Goal: Navigation & Orientation: Find specific page/section

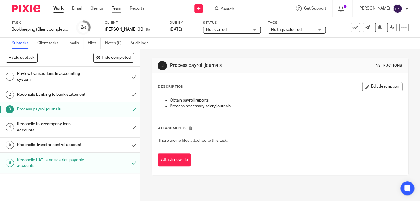
click at [120, 8] on link "Team" at bounding box center [117, 8] width 10 height 6
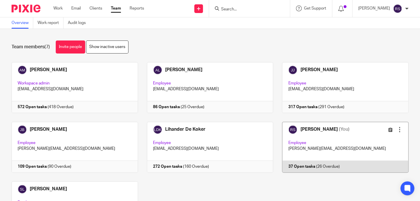
click at [339, 167] on link at bounding box center [340, 147] width 135 height 51
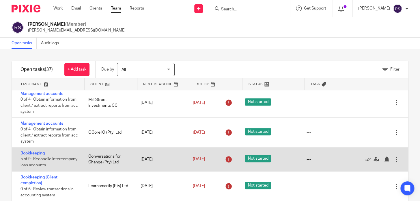
scroll to position [131, 0]
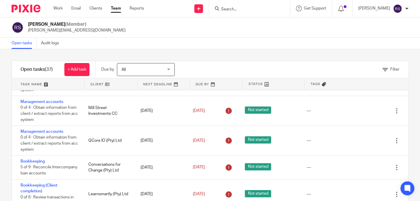
click at [221, 51] on div "Filter tasks Only show tasks matching all of these conditions 1 Client name Is …" at bounding box center [210, 125] width 420 height 152
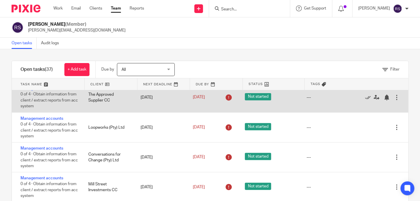
scroll to position [499, 0]
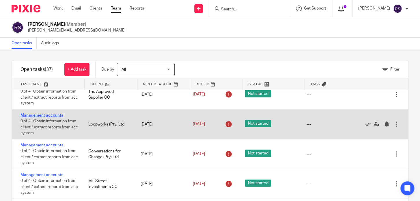
click at [47, 116] on link "Management accounts" at bounding box center [41, 115] width 43 height 4
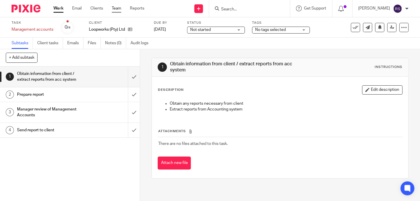
click at [115, 9] on link "Team" at bounding box center [117, 8] width 10 height 6
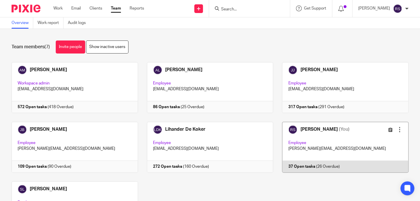
click at [308, 152] on link at bounding box center [340, 147] width 135 height 51
